Goal: Information Seeking & Learning: Learn about a topic

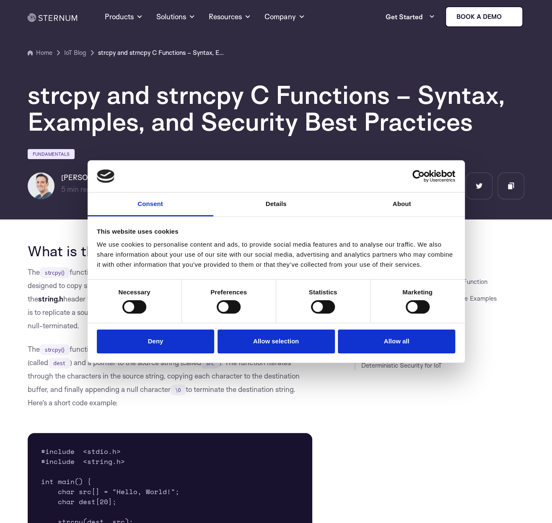
click at [366, 344] on button "Allow all" at bounding box center [396, 342] width 117 height 24
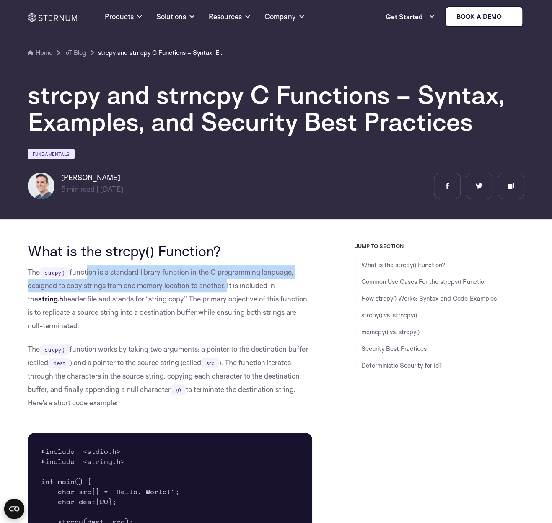
drag, startPoint x: 87, startPoint y: 275, endPoint x: 227, endPoint y: 285, distance: 140.3
click at [227, 285] on p "The strcpy() function is a standard library function in the C programming langu…" at bounding box center [170, 299] width 284 height 67
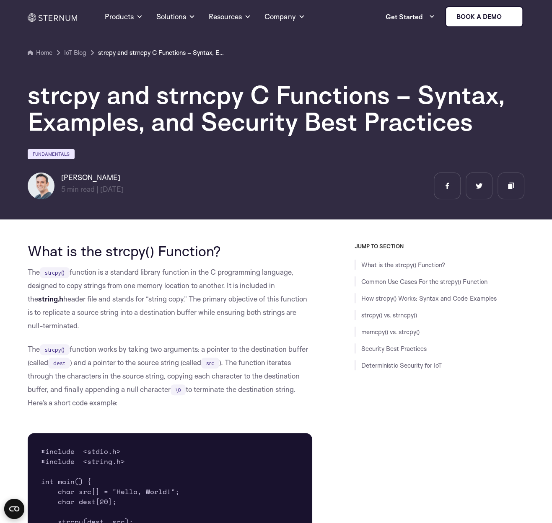
click at [160, 303] on p "The strcpy() function is a standard library function in the C programming langu…" at bounding box center [170, 299] width 284 height 67
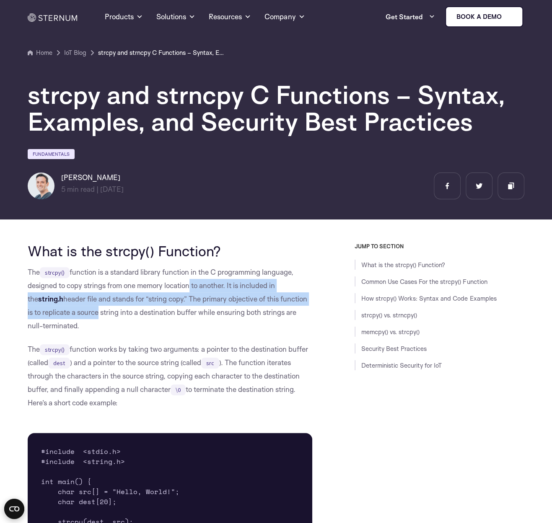
drag, startPoint x: 188, startPoint y: 287, endPoint x: 88, endPoint y: 315, distance: 103.6
click at [88, 315] on p "The strcpy() function is a standard library function in the C programming langu…" at bounding box center [170, 299] width 284 height 67
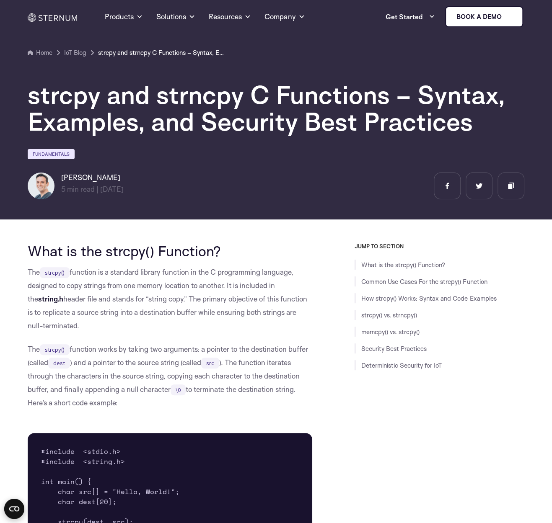
click at [95, 321] on p "The strcpy() function is a standard library function in the C programming langu…" at bounding box center [170, 299] width 284 height 67
drag, startPoint x: 79, startPoint y: 316, endPoint x: 248, endPoint y: 312, distance: 168.5
click at [248, 312] on p "The strcpy() function is a standard library function in the C programming langu…" at bounding box center [170, 299] width 284 height 67
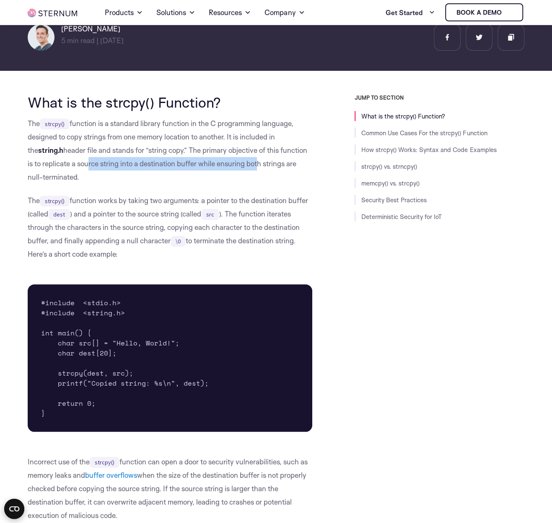
scroll to position [140, 0]
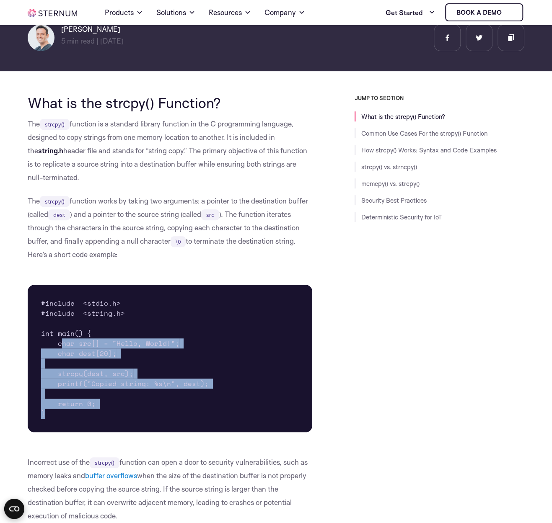
drag, startPoint x: 60, startPoint y: 344, endPoint x: 152, endPoint y: 412, distance: 113.9
click at [152, 412] on pre "#include <stdio.h> #include <string.h> int main() { char src[] = "Hello, World!…" at bounding box center [170, 358] width 284 height 147
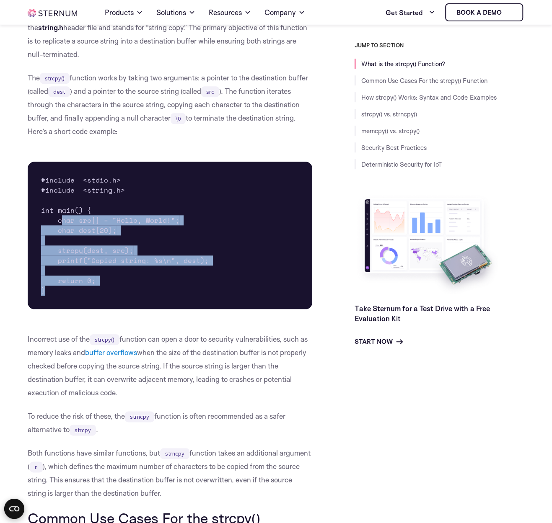
scroll to position [383, 0]
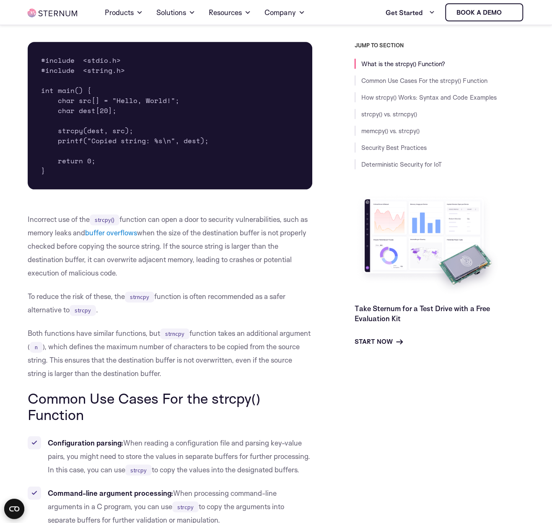
click at [77, 219] on p "Incorrect use of the strcpy() function can open a door to security vulnerabilit…" at bounding box center [170, 246] width 284 height 67
drag, startPoint x: 141, startPoint y: 222, endPoint x: 243, endPoint y: 226, distance: 102.3
click at [243, 226] on p "Incorrect use of the strcpy() function can open a door to security vulnerabilit…" at bounding box center [170, 246] width 284 height 67
click at [245, 236] on p "Incorrect use of the strcpy() function can open a door to security vulnerabilit…" at bounding box center [170, 246] width 284 height 67
drag, startPoint x: 245, startPoint y: 236, endPoint x: 286, endPoint y: 238, distance: 41.1
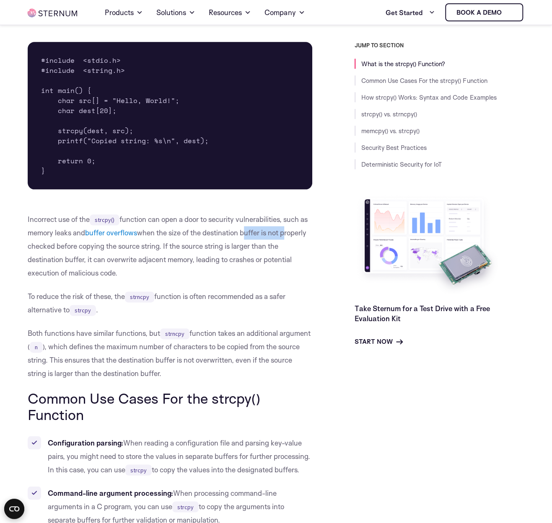
click at [286, 238] on p "Incorrect use of the strcpy() function can open a door to security vulnerabilit…" at bounding box center [170, 246] width 284 height 67
click at [283, 241] on p "Incorrect use of the strcpy() function can open a door to security vulnerabilit…" at bounding box center [170, 246] width 284 height 67
drag, startPoint x: 284, startPoint y: 221, endPoint x: 67, endPoint y: 233, distance: 217.4
click at [67, 233] on p "Incorrect use of the strcpy() function can open a door to security vulnerabilit…" at bounding box center [170, 246] width 284 height 67
click at [70, 241] on p "Incorrect use of the strcpy() function can open a door to security vulnerabilit…" at bounding box center [170, 246] width 284 height 67
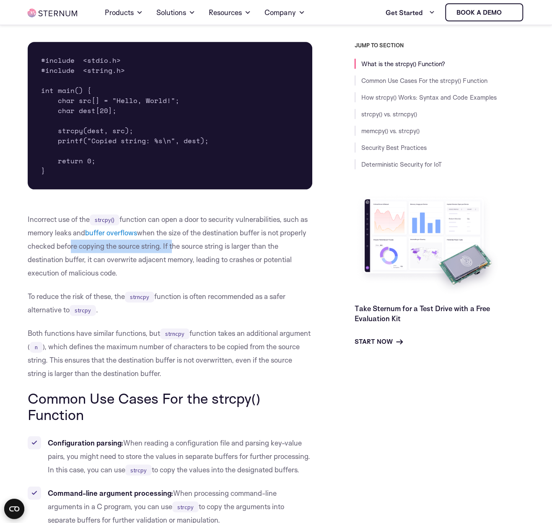
drag, startPoint x: 69, startPoint y: 247, endPoint x: 171, endPoint y: 248, distance: 101.8
click at [171, 248] on p "Incorrect use of the strcpy() function can open a door to security vulnerabilit…" at bounding box center [170, 246] width 284 height 67
drag, startPoint x: 175, startPoint y: 247, endPoint x: 191, endPoint y: 277, distance: 34.1
click at [191, 277] on p "Incorrect use of the strcpy() function can open a door to security vulnerabilit…" at bounding box center [170, 246] width 284 height 67
drag, startPoint x: 74, startPoint y: 294, endPoint x: 119, endPoint y: 292, distance: 45.3
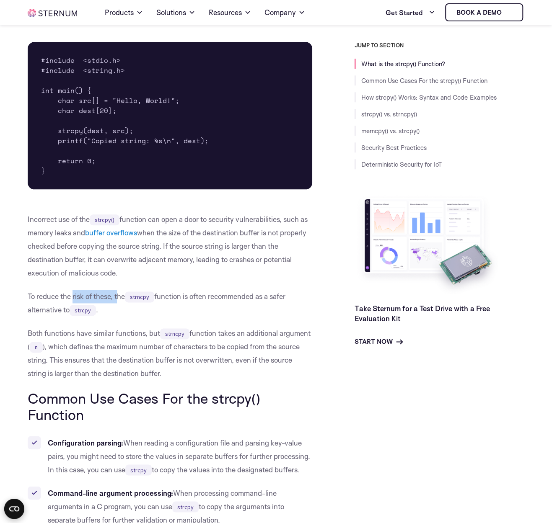
click at [119, 292] on p "To reduce the risk of these, the strncpy function is often recommended as a saf…" at bounding box center [170, 303] width 284 height 27
drag, startPoint x: 174, startPoint y: 297, endPoint x: 223, endPoint y: 321, distance: 54.5
drag, startPoint x: 31, startPoint y: 338, endPoint x: 164, endPoint y: 333, distance: 132.9
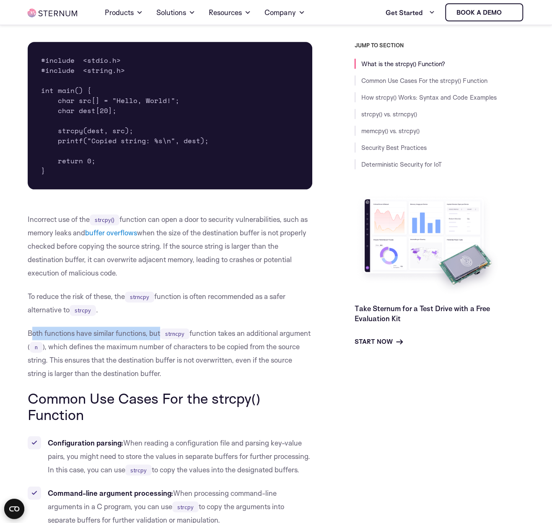
click at [164, 333] on p "Both functions have similar functions, but strncpy function takes an additional…" at bounding box center [170, 354] width 284 height 54
drag, startPoint x: 209, startPoint y: 334, endPoint x: 247, endPoint y: 336, distance: 38.2
click at [247, 336] on p "Both functions have similar functions, but strncpy function takes an additional…" at bounding box center [170, 354] width 284 height 54
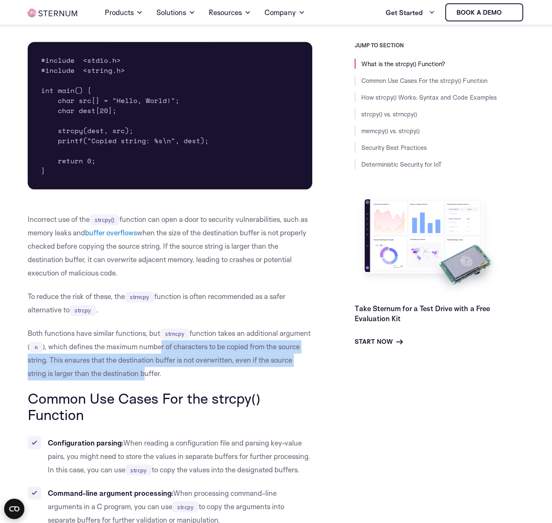
drag, startPoint x: 193, startPoint y: 349, endPoint x: 168, endPoint y: 378, distance: 38.6
click at [168, 378] on p "Both functions have similar functions, but strncpy function takes an additional…" at bounding box center [170, 354] width 284 height 54
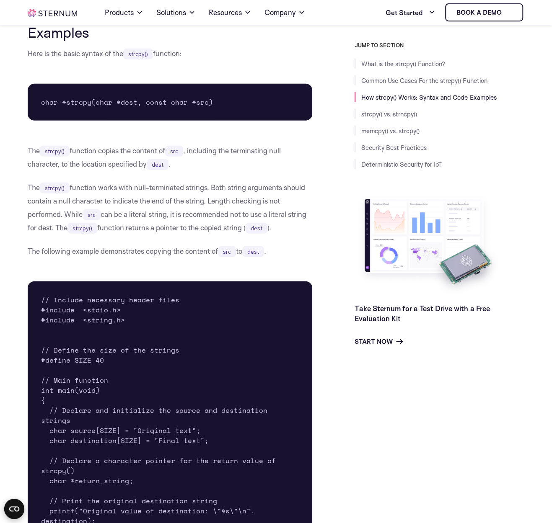
scroll to position [1063, 0]
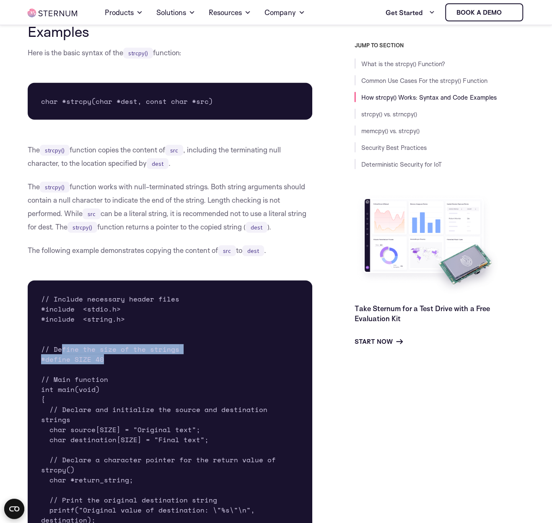
drag, startPoint x: 62, startPoint y: 366, endPoint x: 158, endPoint y: 376, distance: 96.5
click at [158, 376] on pre "// Include necessary header files #include <stdio.h> #include <string.h> // Def…" at bounding box center [170, 470] width 284 height 379
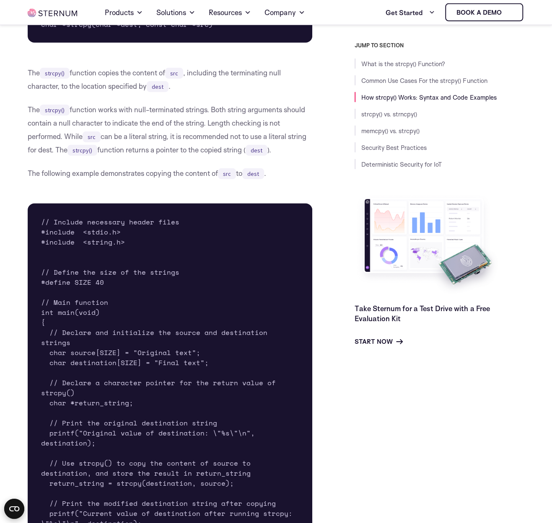
scroll to position [1160, 0]
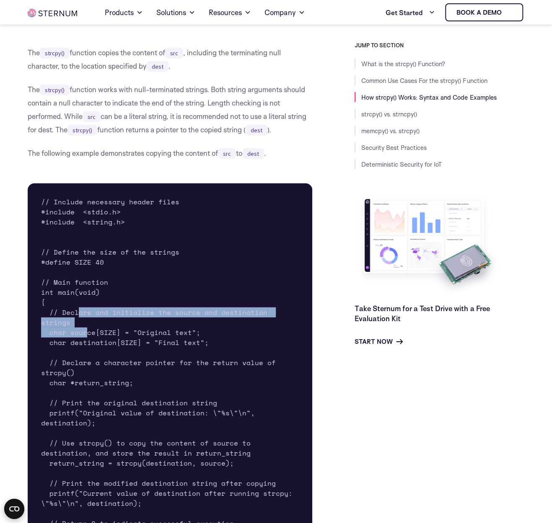
drag, startPoint x: 78, startPoint y: 324, endPoint x: 85, endPoint y: 338, distance: 15.2
click at [85, 338] on pre "// Include necessary header files #include <stdio.h> #include <string.h> // Def…" at bounding box center [170, 373] width 284 height 379
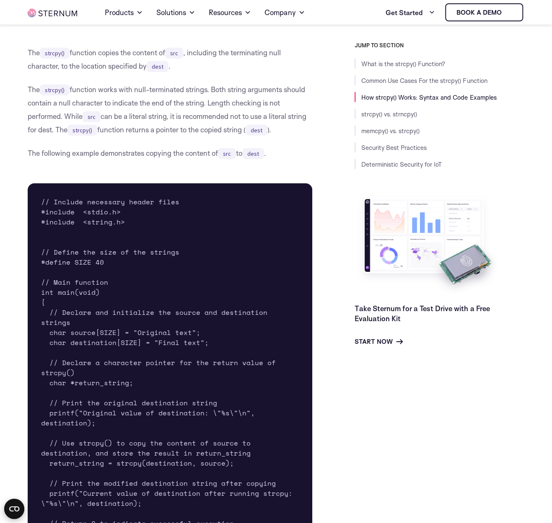
click at [88, 345] on pre "// Include necessary header files #include <stdio.h> #include <string.h> // Def…" at bounding box center [170, 373] width 284 height 379
drag, startPoint x: 68, startPoint y: 339, endPoint x: 127, endPoint y: 336, distance: 58.3
click at [127, 336] on pre "// Include necessary header files #include <stdio.h> #include <string.h> // Def…" at bounding box center [170, 373] width 284 height 379
click at [152, 339] on pre "// Include necessary header files #include <stdio.h> #include <string.h> // Def…" at bounding box center [170, 373] width 284 height 379
drag, startPoint x: 55, startPoint y: 347, endPoint x: 196, endPoint y: 347, distance: 140.4
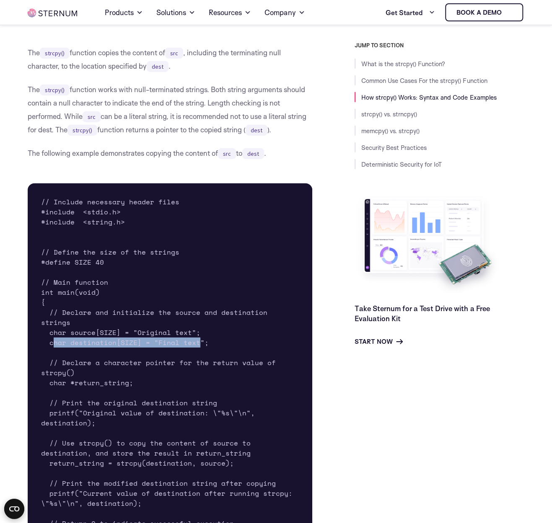
click at [196, 347] on pre "// Include necessary header files #include <stdio.h> #include <string.h> // Def…" at bounding box center [170, 373] width 284 height 379
click at [191, 355] on pre "// Include necessary header files #include <stdio.h> #include <string.h> // Def…" at bounding box center [170, 373] width 284 height 379
drag, startPoint x: 95, startPoint y: 366, endPoint x: 154, endPoint y: 366, distance: 58.7
click at [153, 366] on pre "// Include necessary header files #include <stdio.h> #include <string.h> // Def…" at bounding box center [170, 373] width 284 height 379
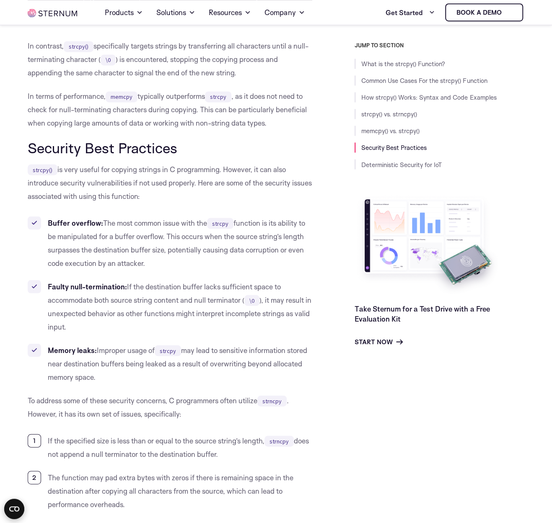
scroll to position [2327, 0]
